Goal: Use online tool/utility: Utilize a website feature to perform a specific function

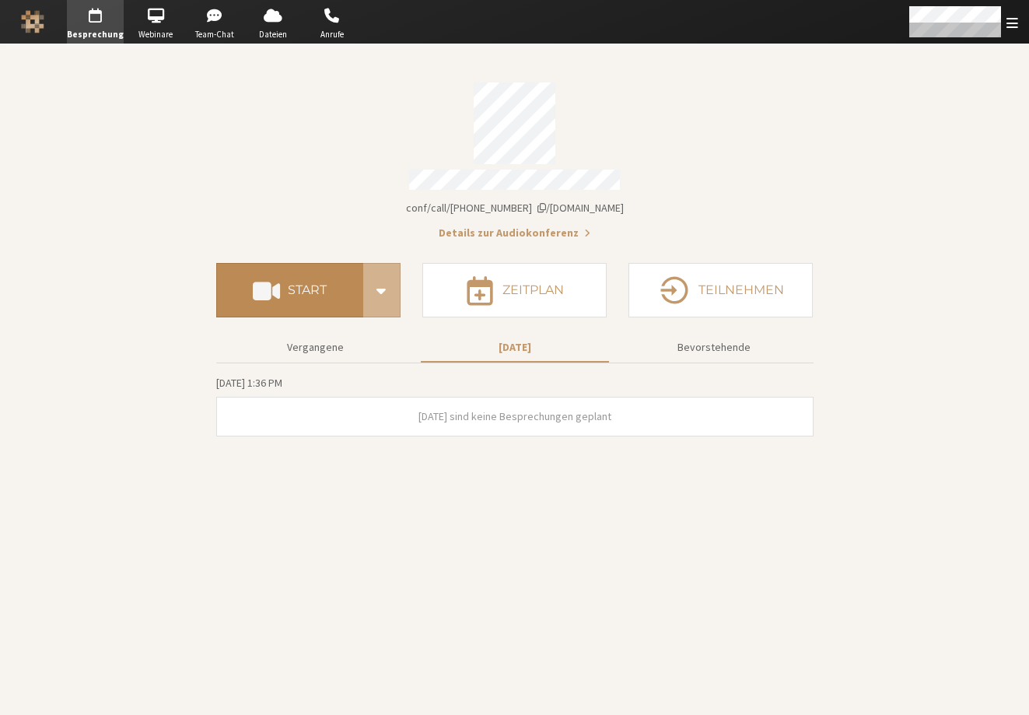
click at [312, 284] on h4 "Start" at bounding box center [307, 290] width 39 height 12
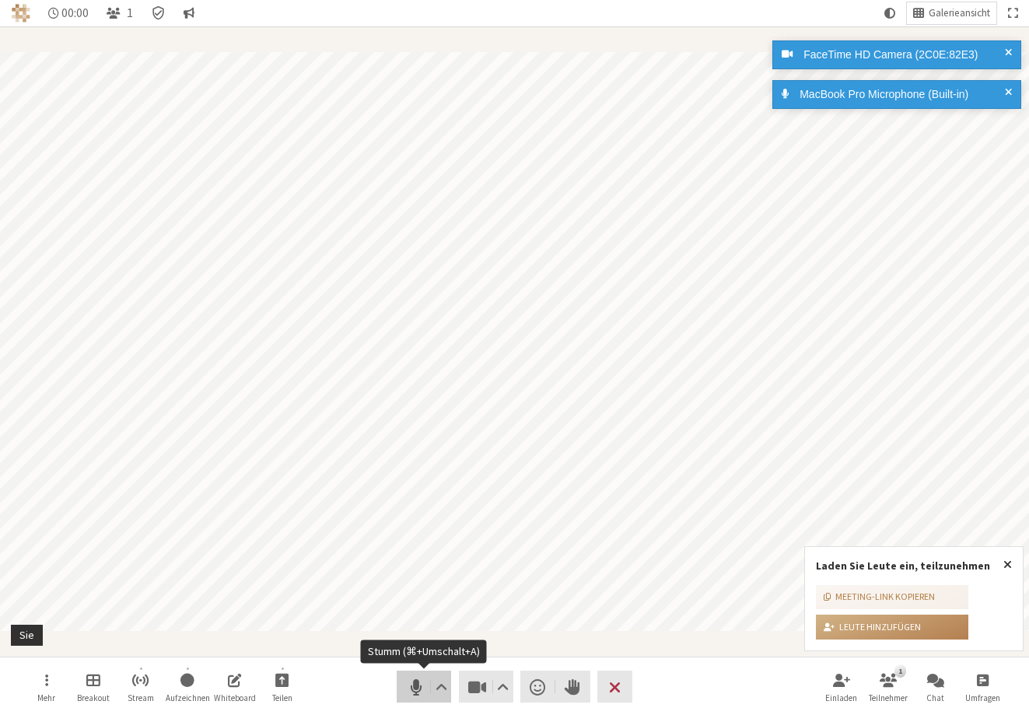
click at [411, 682] on span "Stumm (⌘+Umschalt+A)" at bounding box center [416, 687] width 22 height 22
click at [473, 685] on span "Video stoppen (⌘+Umschalt+V)" at bounding box center [477, 687] width 22 height 22
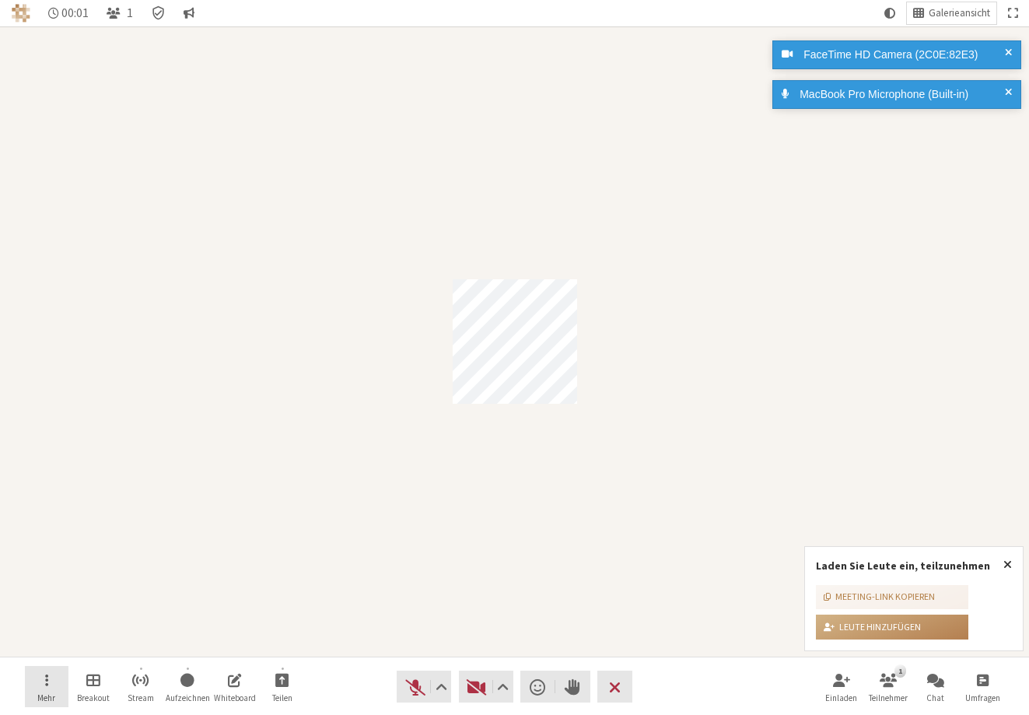
click at [47, 678] on span "Menü öffnen" at bounding box center [46, 680] width 3 height 18
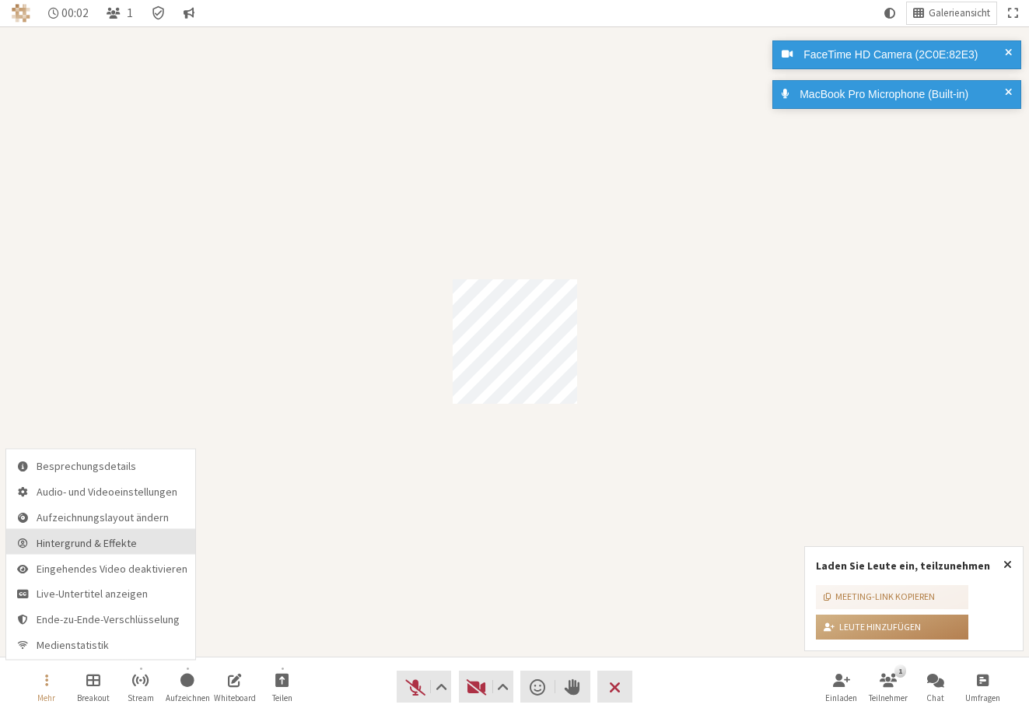
click at [71, 544] on span "Hintergrund & Effekte" at bounding box center [112, 543] width 151 height 12
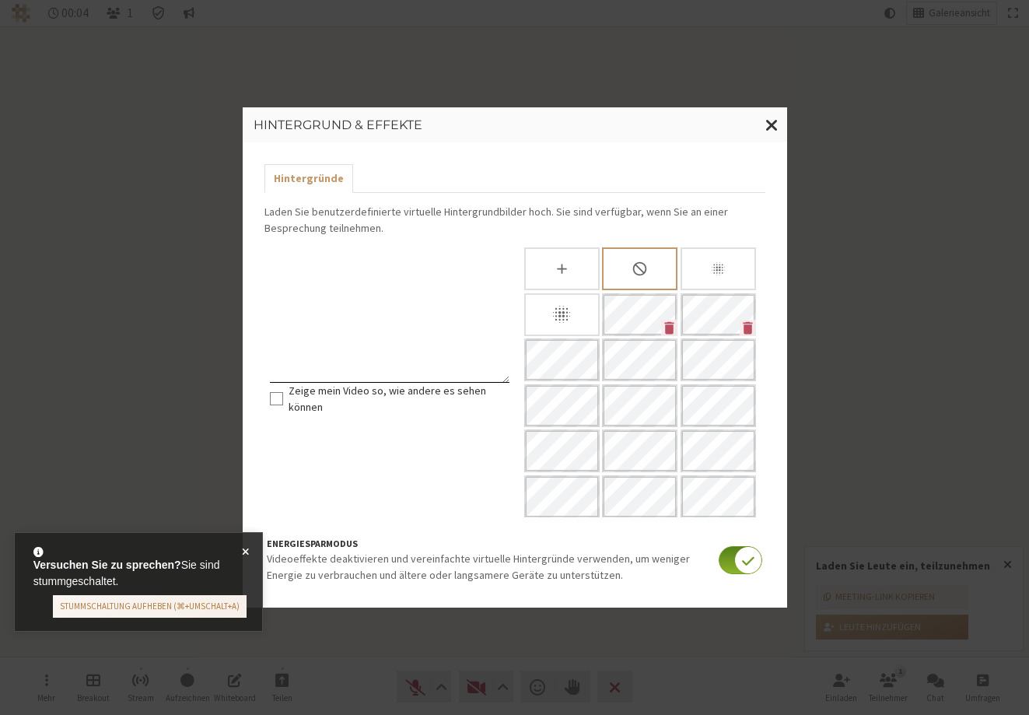
click at [740, 559] on input "checkbox" at bounding box center [741, 560] width 44 height 28
click at [389, 177] on button "Effekte" at bounding box center [379, 178] width 52 height 29
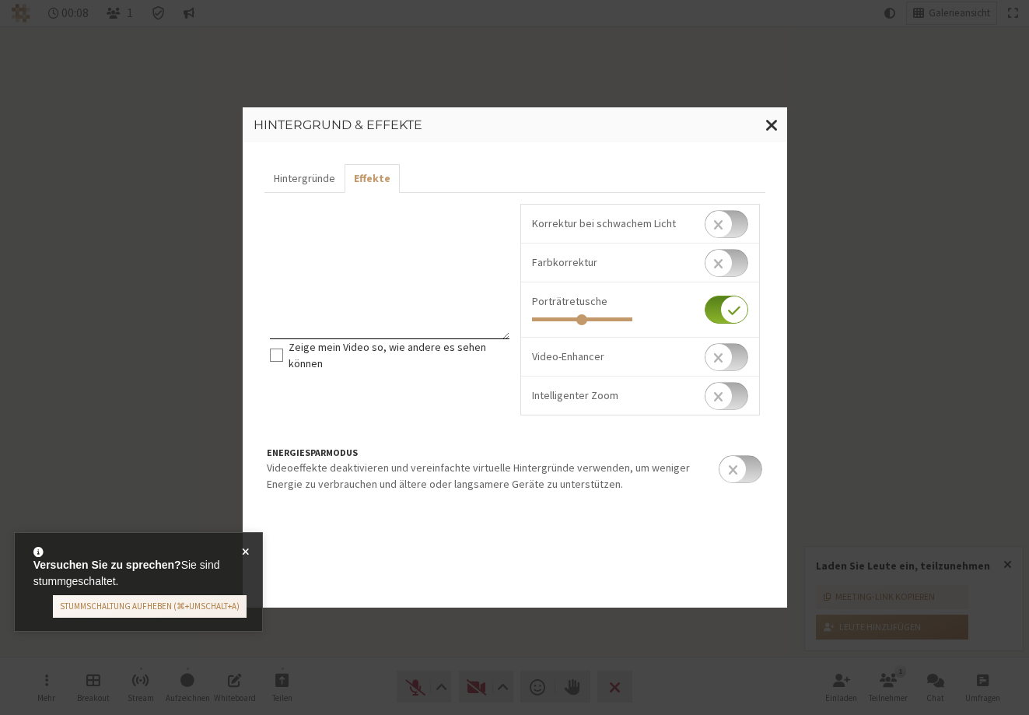
click at [740, 303] on input "checkbox" at bounding box center [727, 310] width 44 height 28
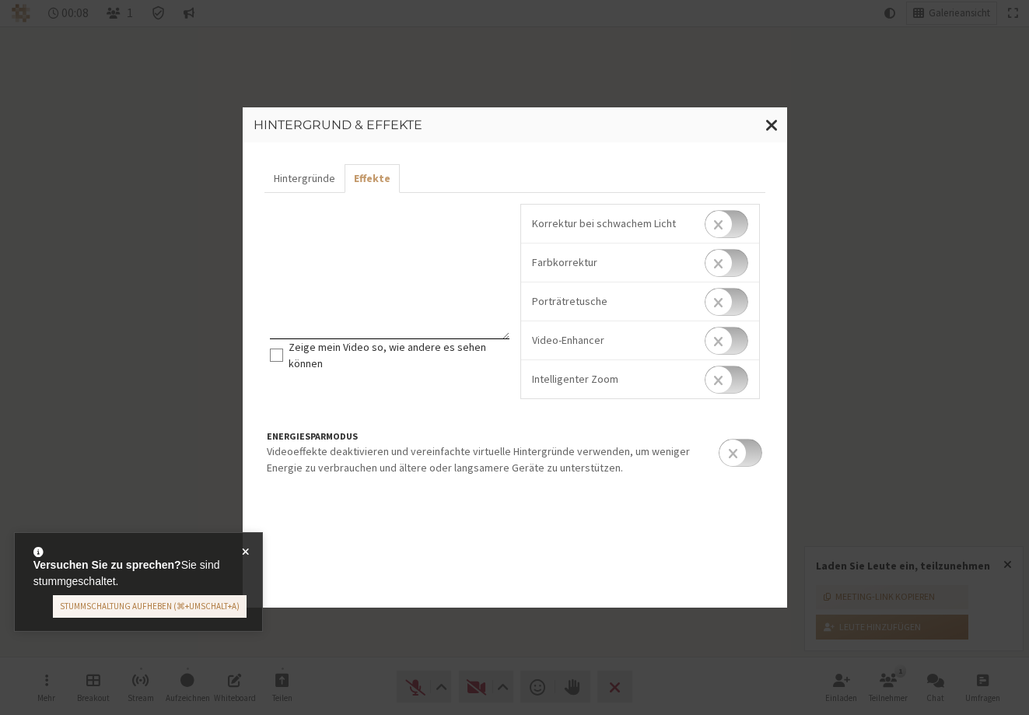
click at [739, 303] on input "checkbox" at bounding box center [727, 302] width 44 height 28
checkbox input "true"
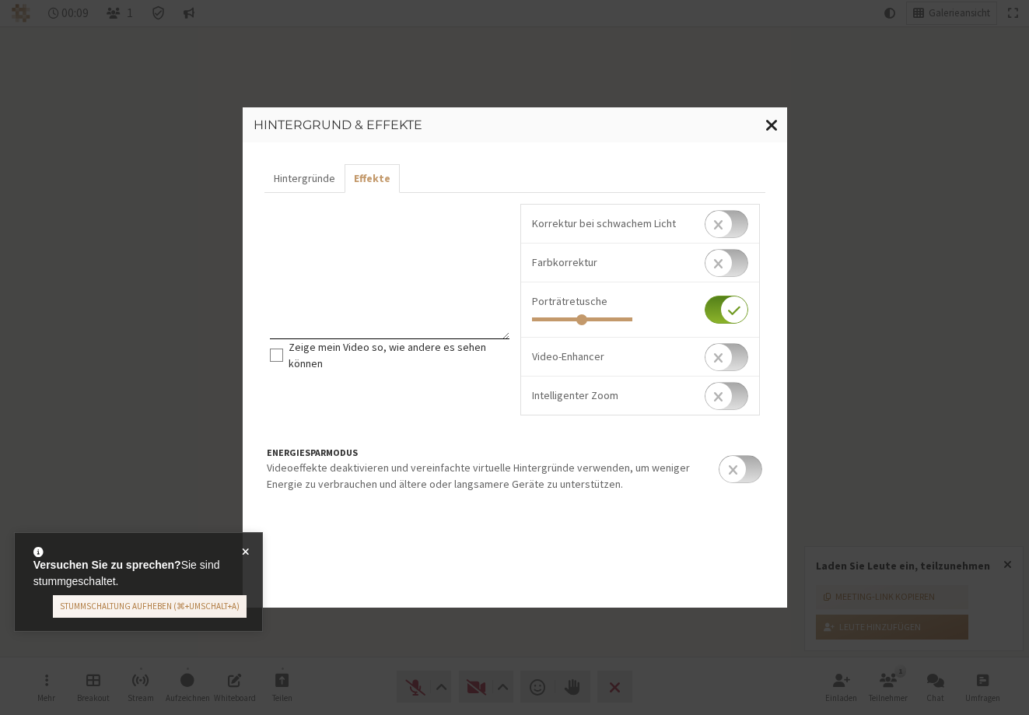
click at [780, 117] on button "Fenster schließen" at bounding box center [772, 125] width 30 height 36
